Goal: Answer question/provide support: Share knowledge or assist other users

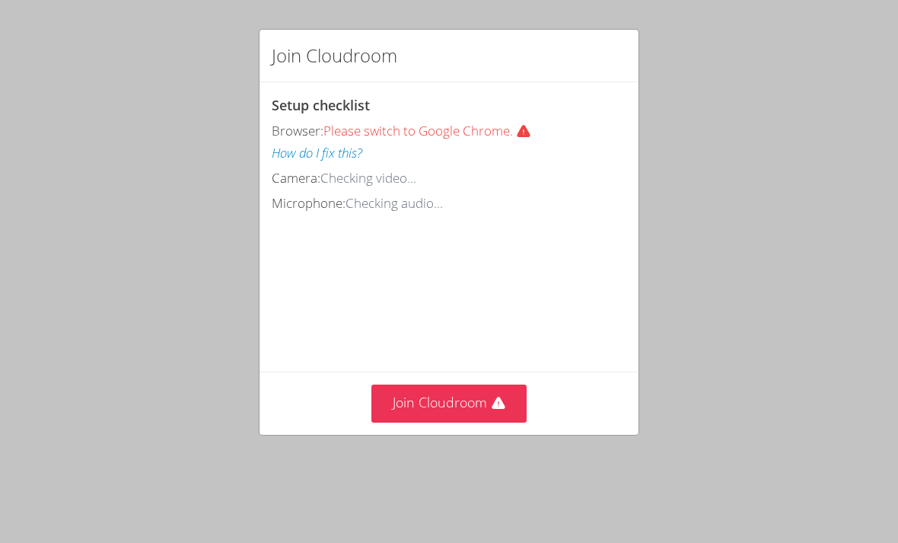
click at [496, 410] on button "Join Cloudroom" at bounding box center [450, 403] width 156 height 37
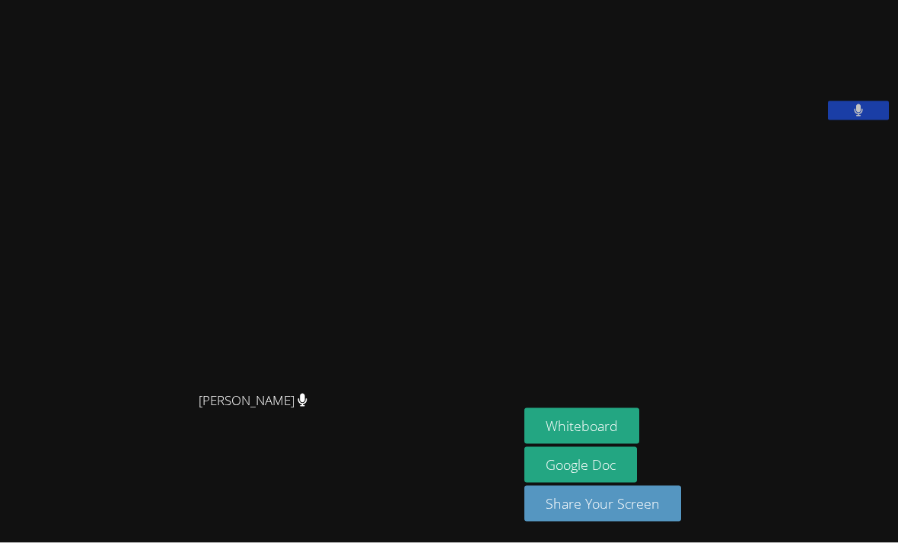
scroll to position [8, 0]
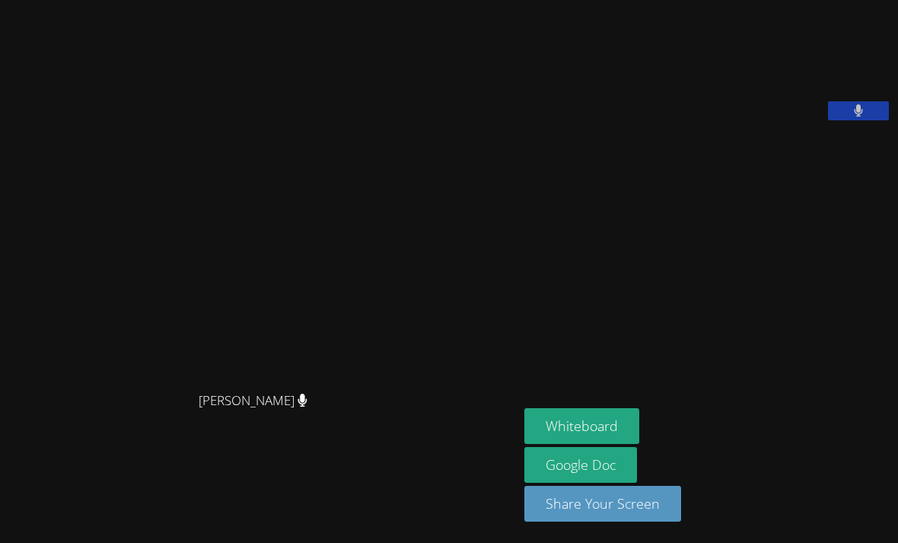
click at [525, 444] on button "Whiteboard" at bounding box center [582, 426] width 115 height 36
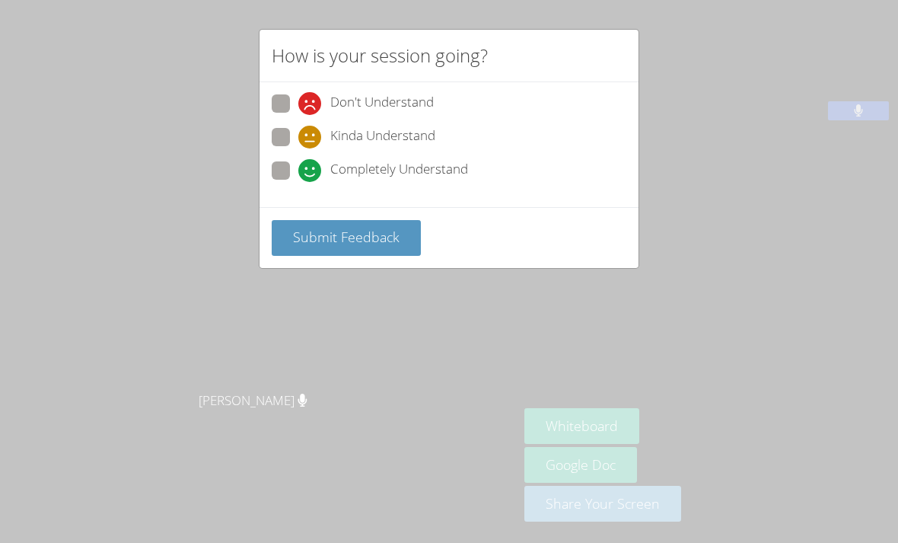
click at [340, 238] on span "Submit Feedback" at bounding box center [346, 237] width 107 height 18
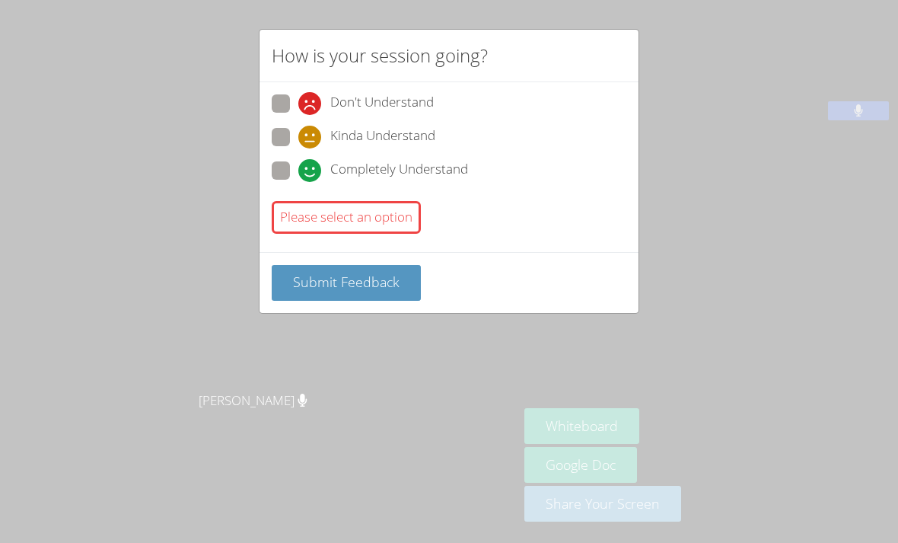
click at [298, 182] on span at bounding box center [298, 182] width 0 height 0
click at [298, 167] on input "Completely Understand" at bounding box center [304, 167] width 13 height 13
radio input "true"
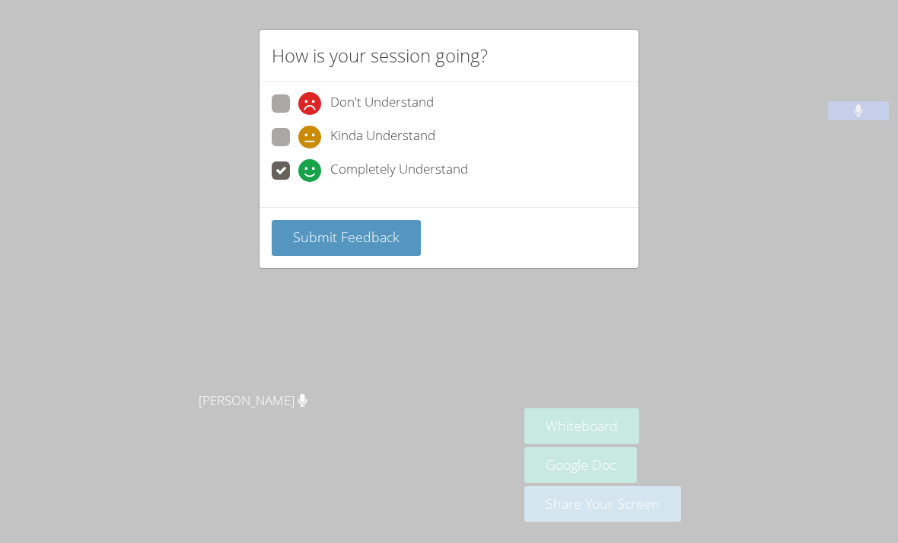
click at [368, 247] on button "Submit Feedback" at bounding box center [346, 238] width 149 height 36
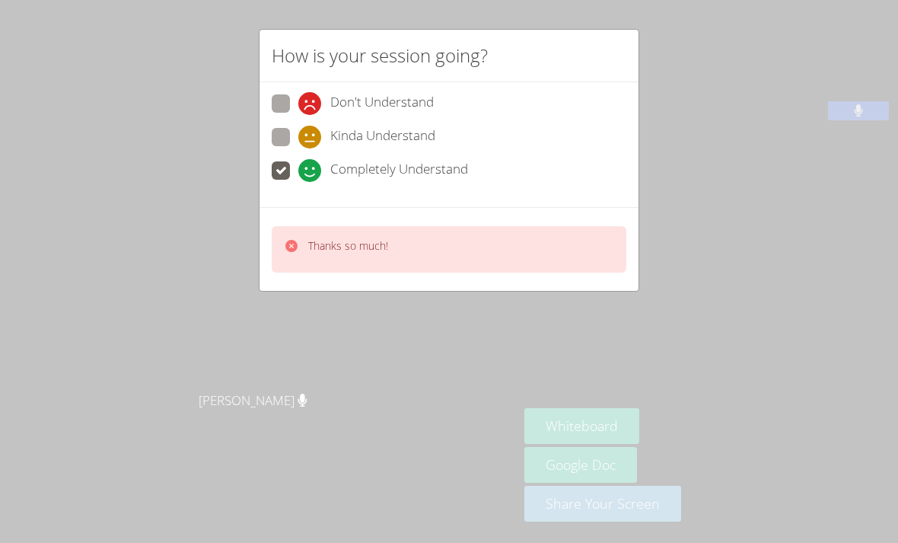
click at [394, 245] on div "Thanks so much!" at bounding box center [449, 249] width 355 height 46
click at [298, 148] on span at bounding box center [298, 148] width 0 height 0
click at [298, 136] on input "Kinda Understand" at bounding box center [304, 134] width 13 height 13
radio input "true"
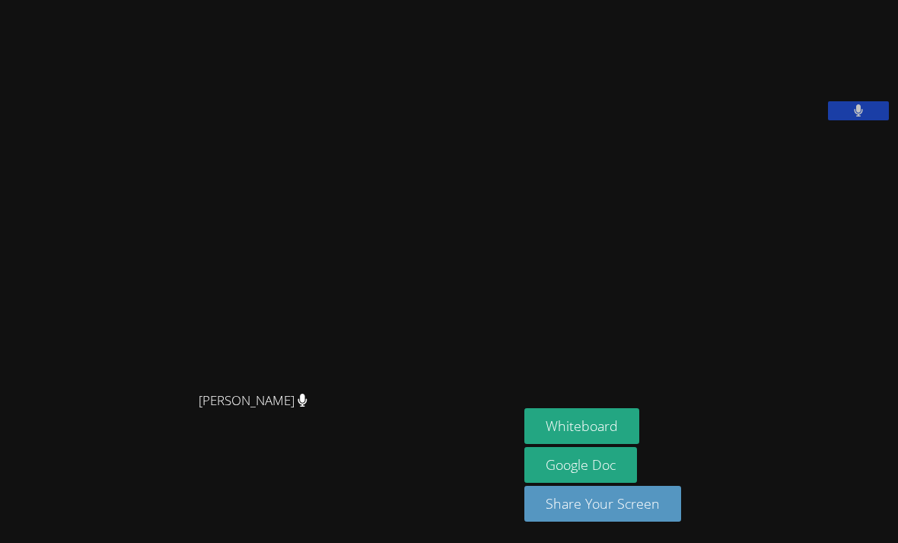
click at [374, 246] on video at bounding box center [259, 240] width 228 height 285
click at [374, 270] on video at bounding box center [259, 240] width 228 height 285
click at [199, 390] on span "[PERSON_NAME]" at bounding box center [253, 401] width 109 height 22
click at [239, 404] on div "[PERSON_NAME]" at bounding box center [259, 414] width 506 height 61
click at [232, 397] on span "[PERSON_NAME]" at bounding box center [253, 401] width 109 height 22
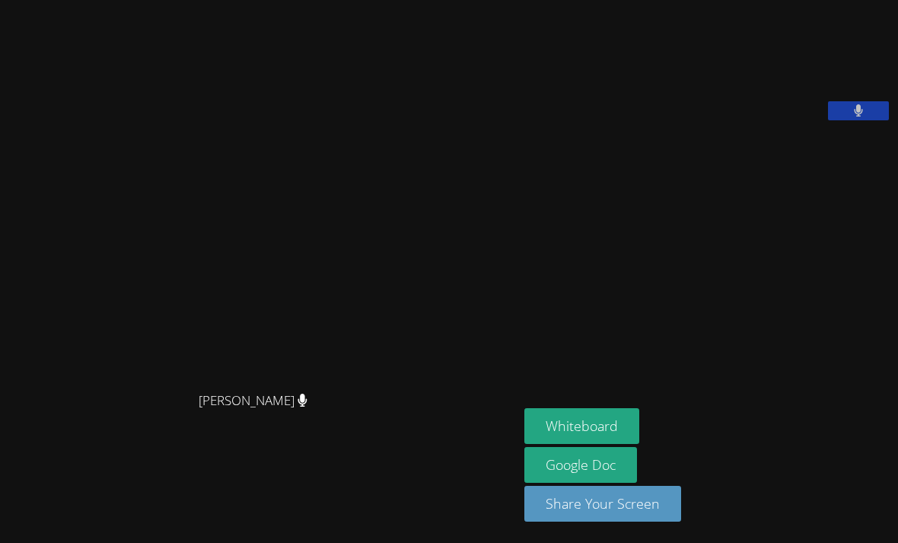
click at [243, 390] on span "[PERSON_NAME]" at bounding box center [253, 401] width 109 height 22
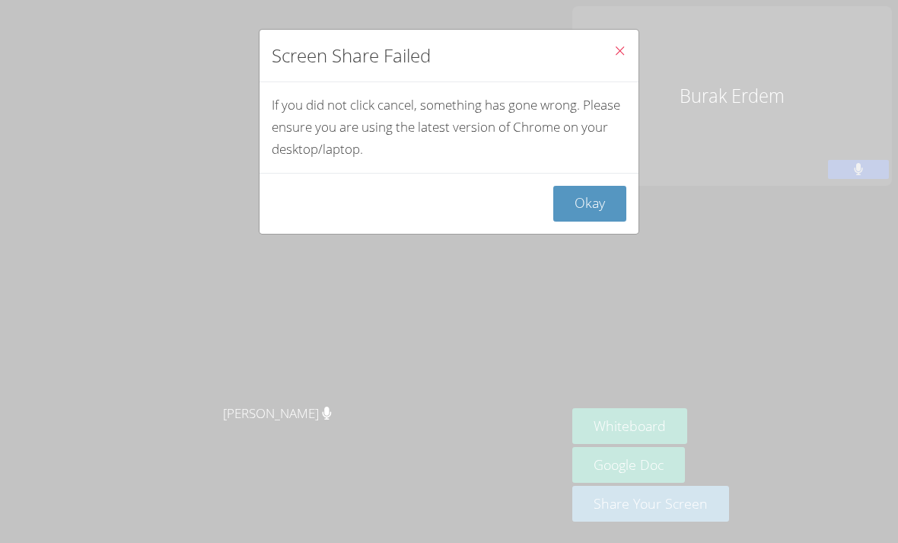
click at [630, 179] on div "Okay" at bounding box center [449, 203] width 379 height 61
click at [621, 196] on button "Okay" at bounding box center [590, 204] width 73 height 36
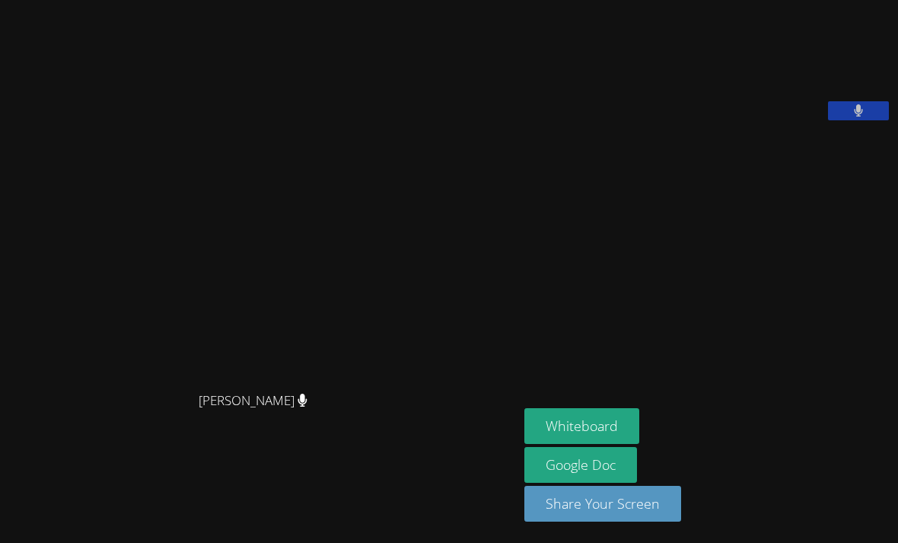
click at [753, 65] on video at bounding box center [639, 63] width 228 height 114
click at [851, 120] on button at bounding box center [858, 110] width 61 height 19
click at [852, 117] on icon at bounding box center [859, 110] width 16 height 13
